Goal: Check status: Check status

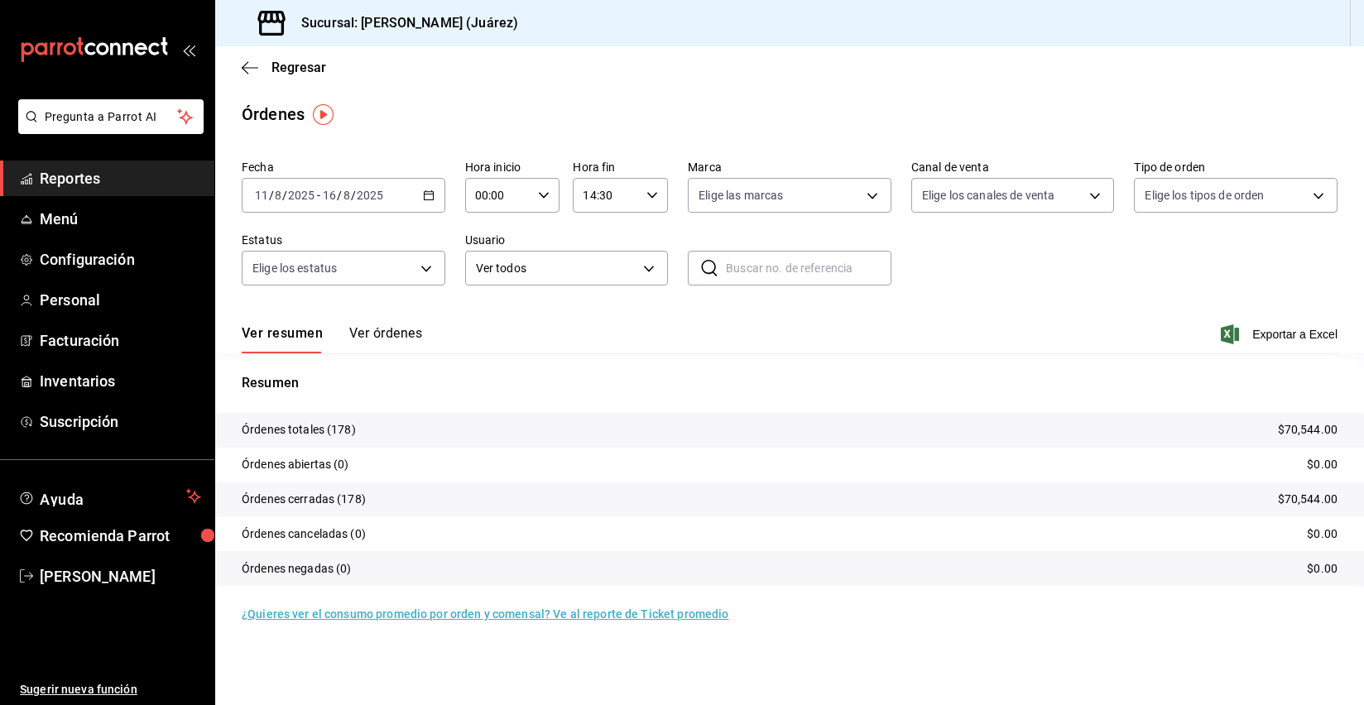
click at [276, 190] on input "8" at bounding box center [278, 195] width 8 height 13
click at [282, 243] on span "Hoy" at bounding box center [320, 245] width 128 height 17
click at [597, 195] on input "14:30" at bounding box center [606, 195] width 67 height 33
click at [600, 331] on span "23" at bounding box center [597, 330] width 22 height 13
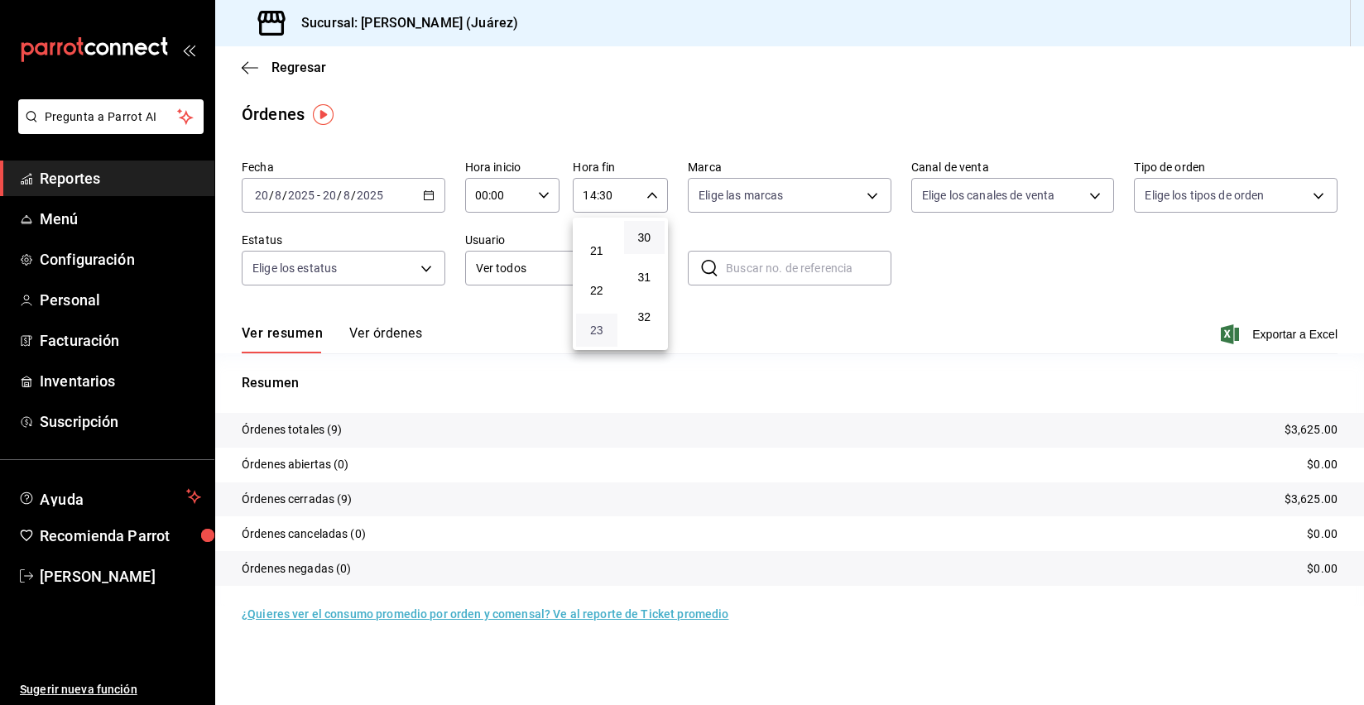
type input "23:30"
click at [784, 383] on div at bounding box center [682, 352] width 1364 height 705
click at [511, 199] on input "00:00" at bounding box center [498, 195] width 67 height 33
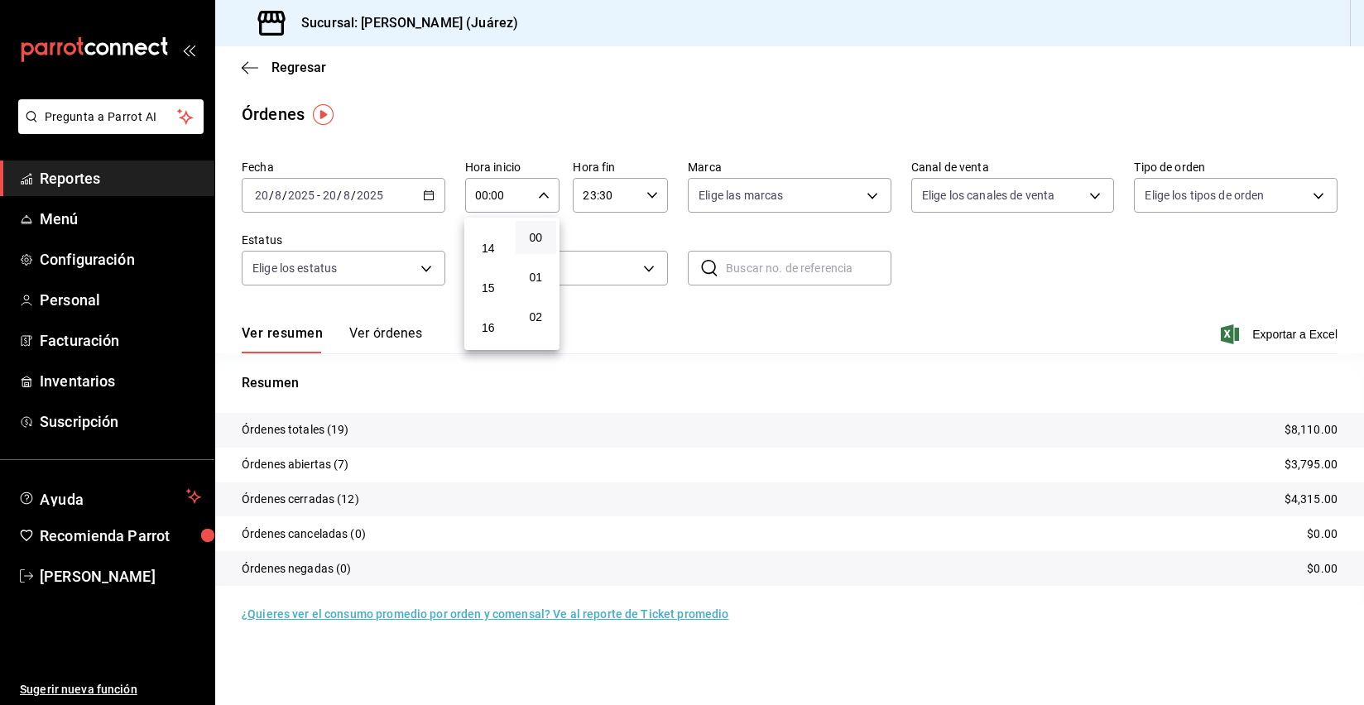
scroll to position [541, 0]
click at [488, 252] on span "14" at bounding box center [489, 253] width 22 height 13
click at [538, 310] on span "30" at bounding box center [537, 314] width 22 height 13
type input "14:30"
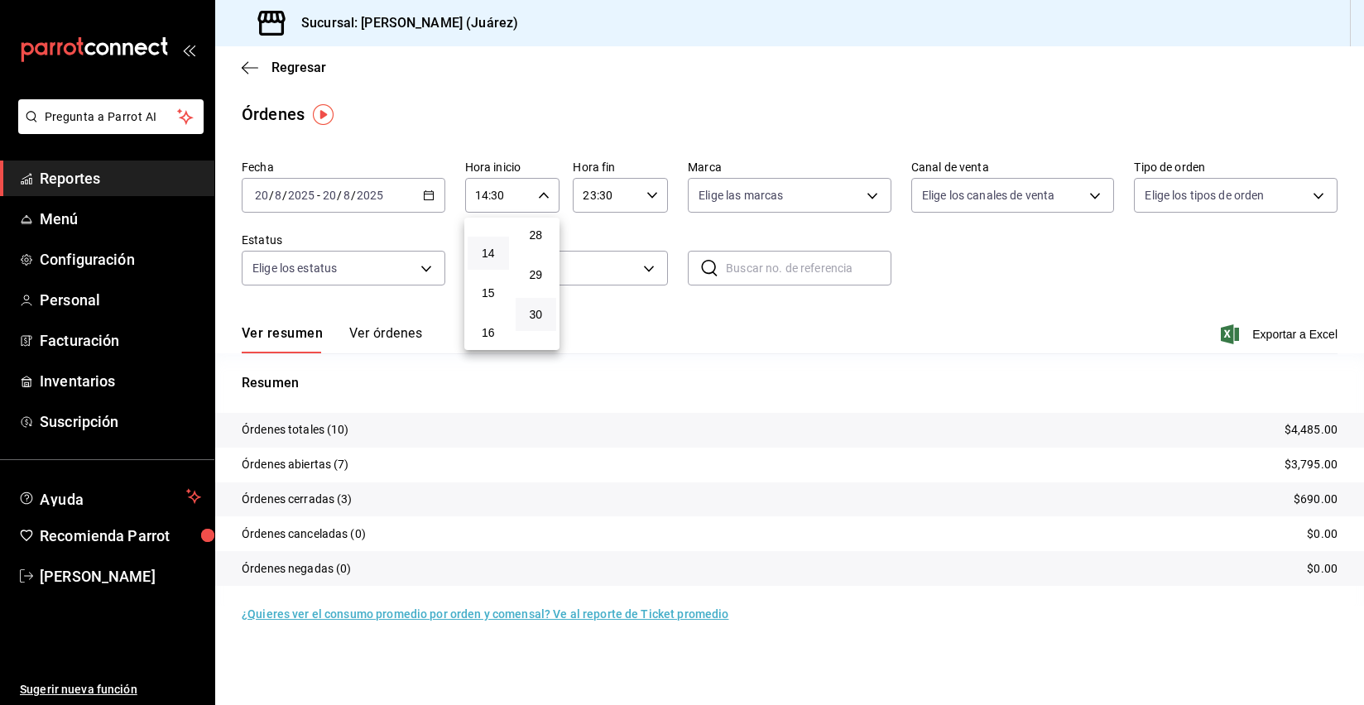
click at [883, 97] on div at bounding box center [682, 352] width 1364 height 705
